Goal: Navigation & Orientation: Find specific page/section

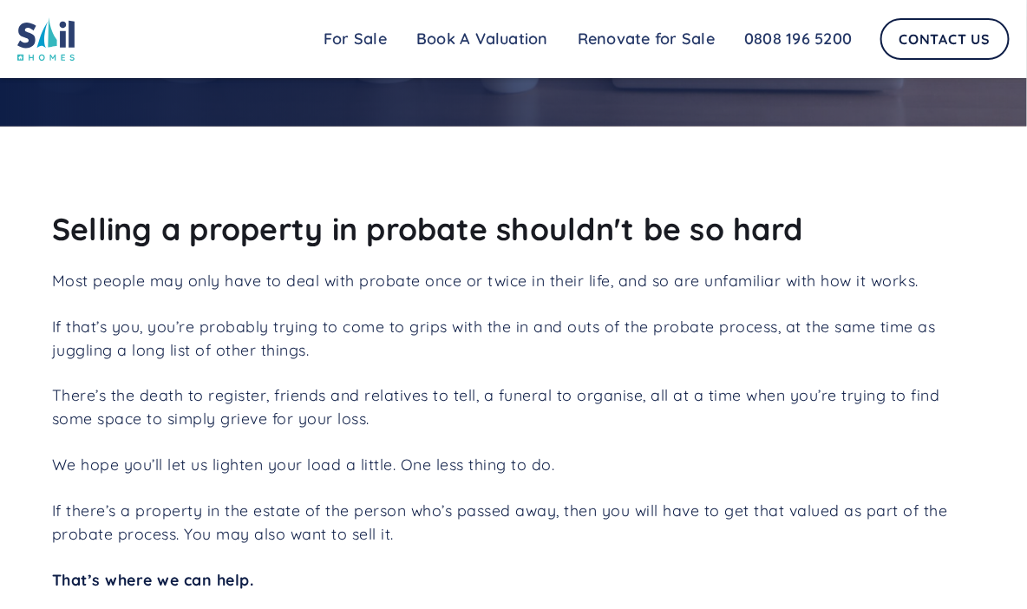
scroll to position [566, 0]
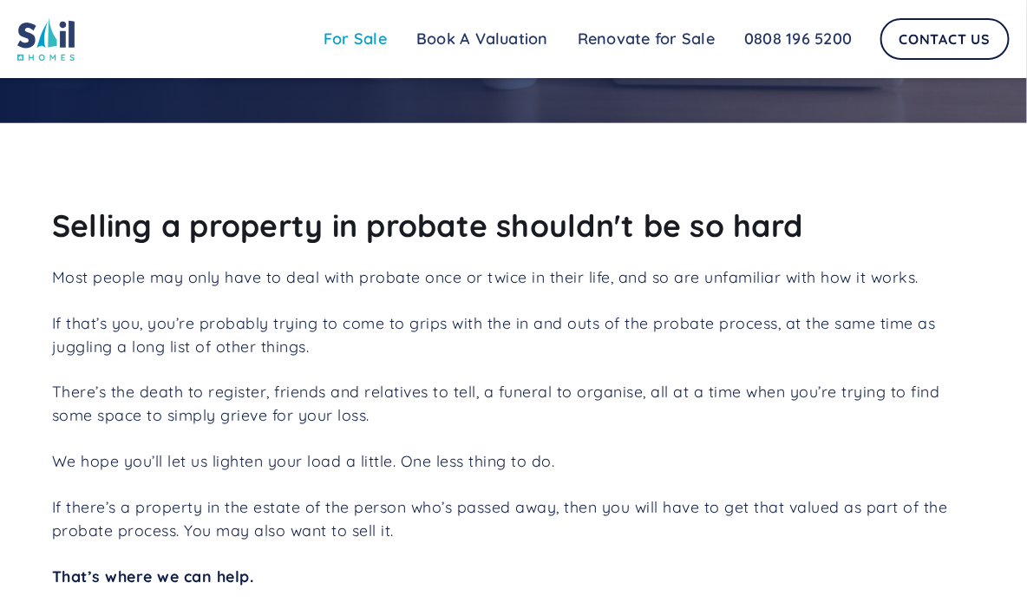
click at [369, 36] on link "For Sale" at bounding box center [355, 39] width 93 height 35
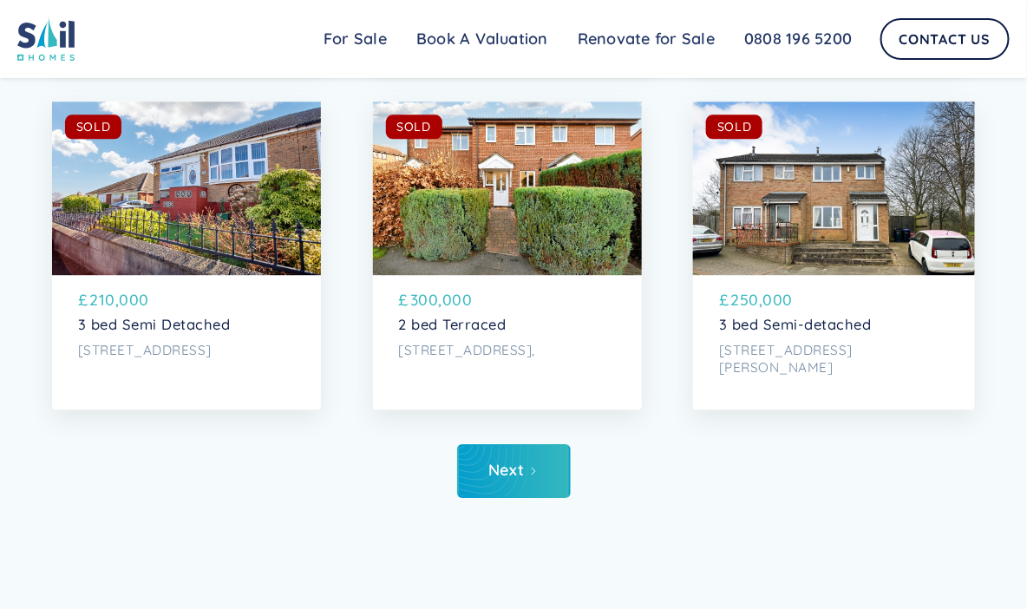
scroll to position [5117, 0]
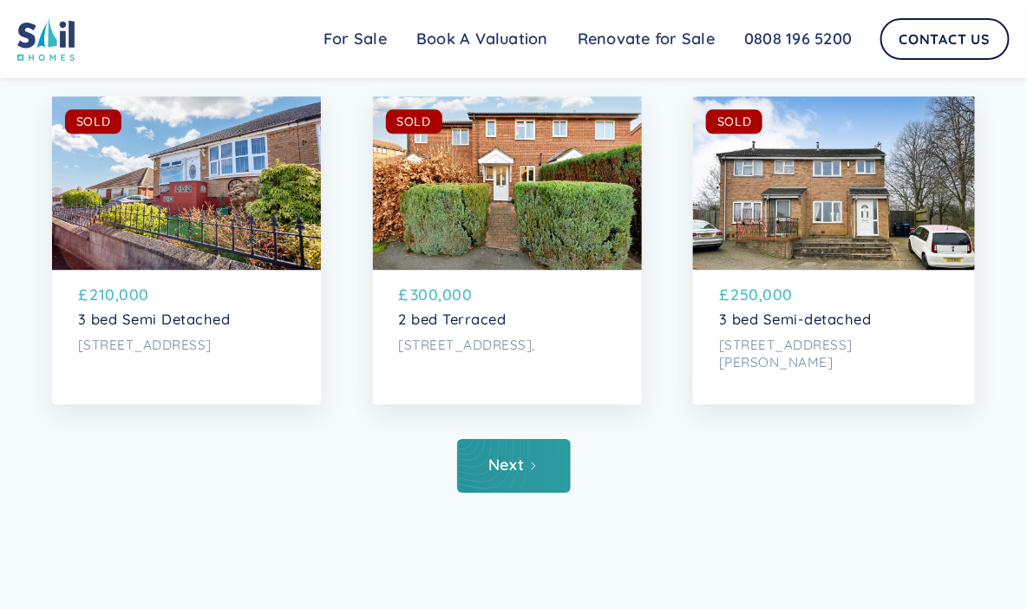
click at [554, 493] on link "Next" at bounding box center [514, 466] width 114 height 54
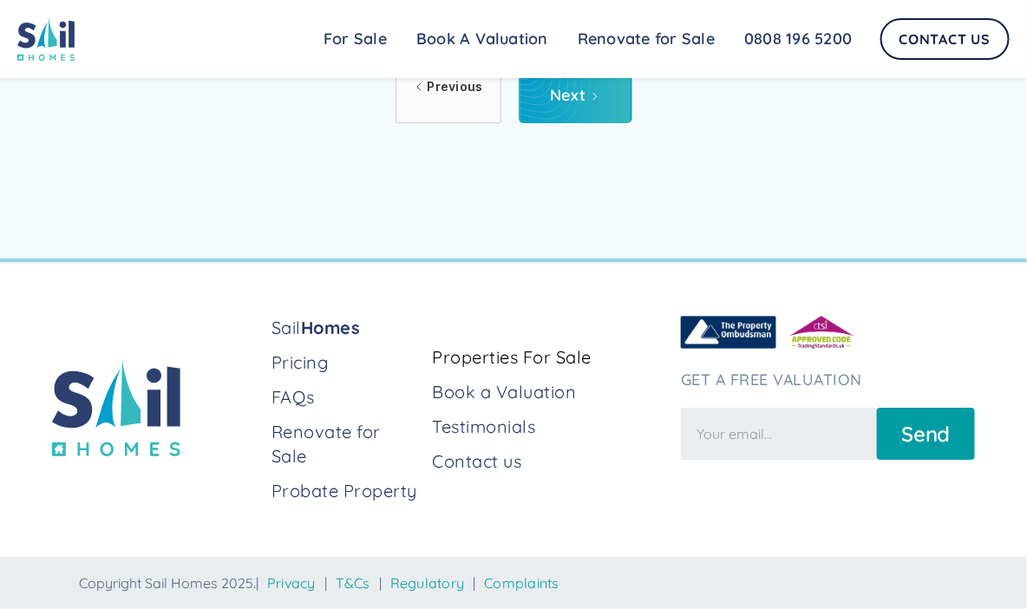
scroll to position [5506, 0]
click at [591, 102] on icon "Next Page" at bounding box center [595, 96] width 10 height 10
